Goal: Transaction & Acquisition: Purchase product/service

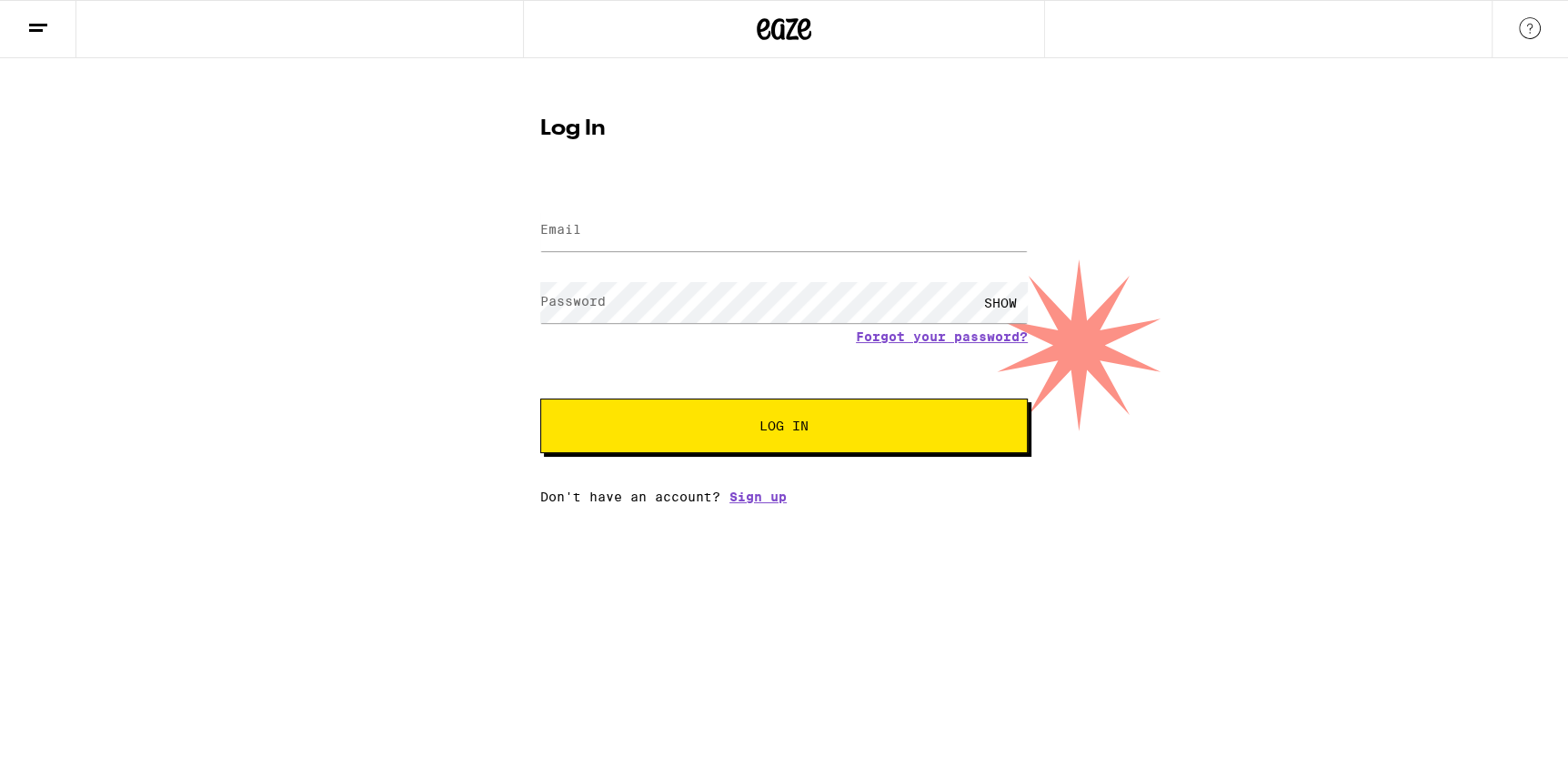
click at [713, 263] on form "Email Email Password Password SHOW Forgot your password? Log In" at bounding box center [784, 320] width 487 height 268
click at [713, 239] on input "Email" at bounding box center [784, 230] width 487 height 41
type input "[EMAIL_ADDRESS][DOMAIN_NAME]"
click at [540, 399] on button "Log In" at bounding box center [784, 425] width 487 height 54
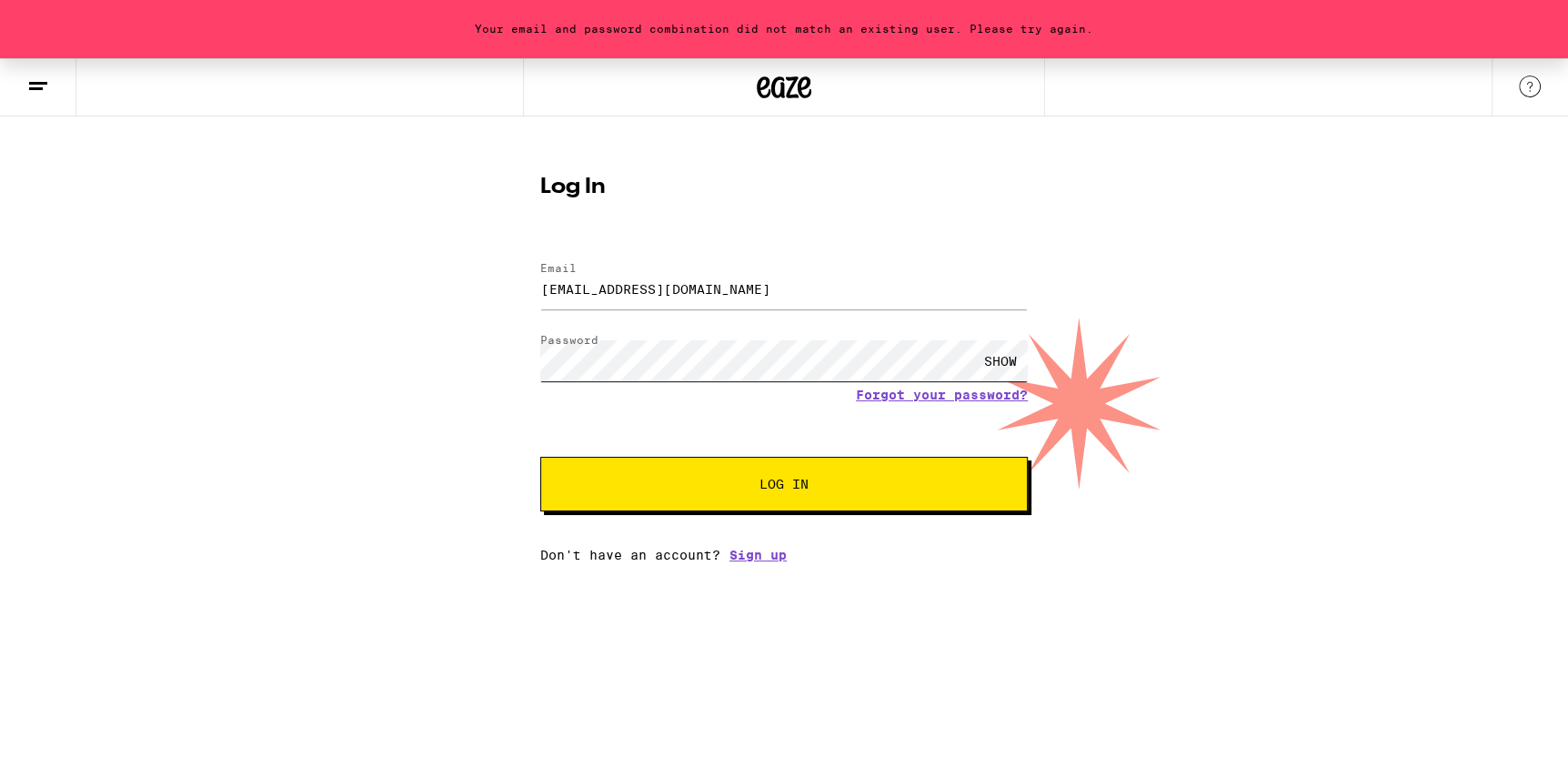
click at [540, 457] on button "Log In" at bounding box center [784, 484] width 487 height 54
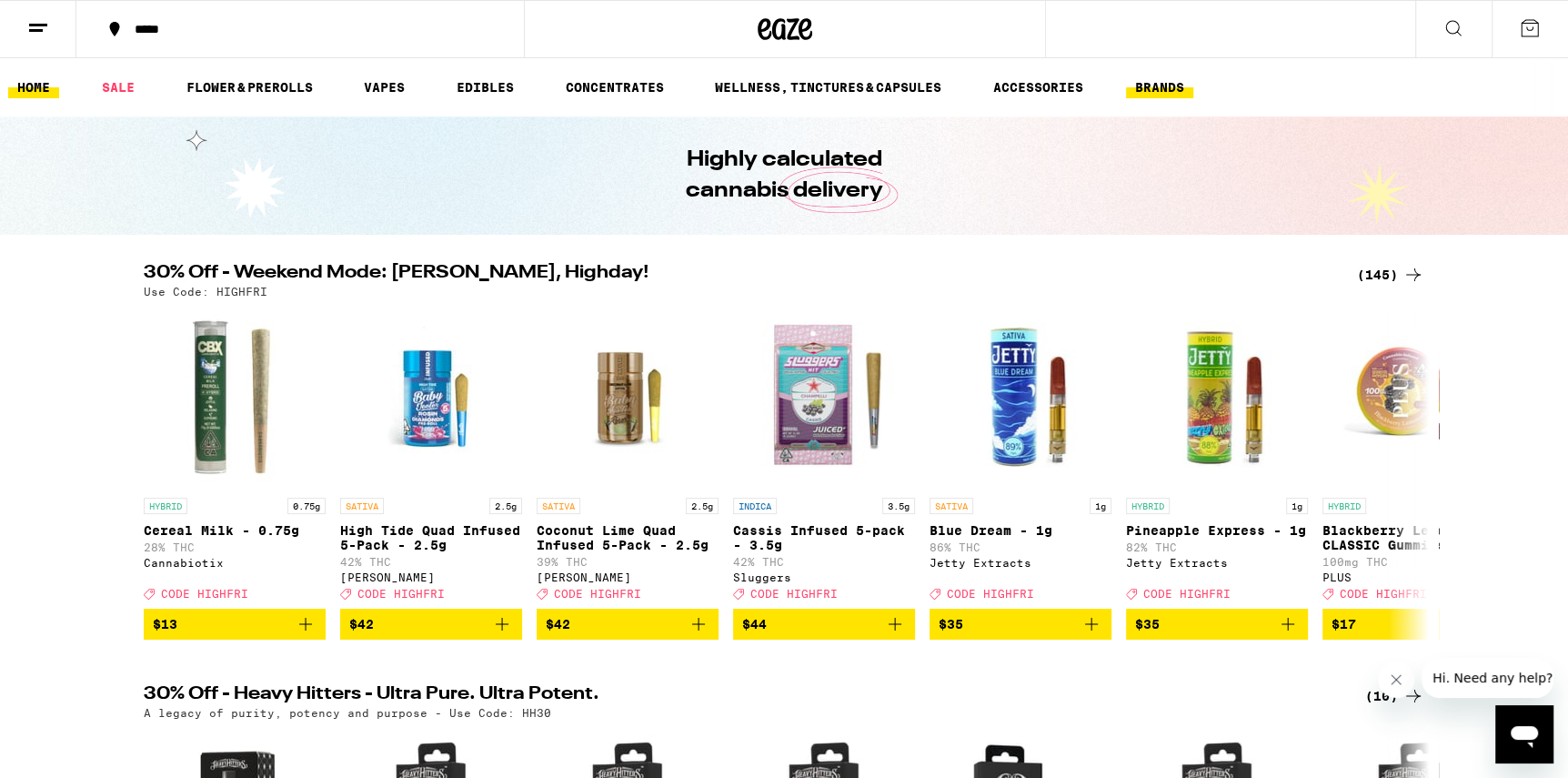
click at [1155, 82] on link "BRANDS" at bounding box center [1160, 88] width 67 height 22
